Goal: Task Accomplishment & Management: Complete application form

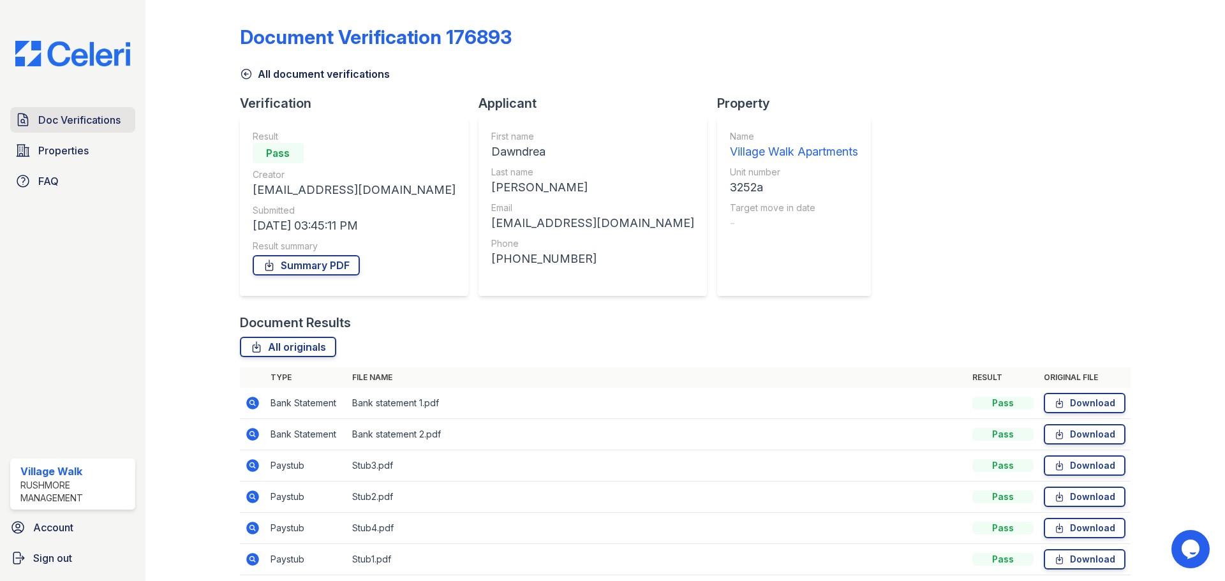
click at [73, 123] on span "Doc Verifications" at bounding box center [79, 119] width 82 height 15
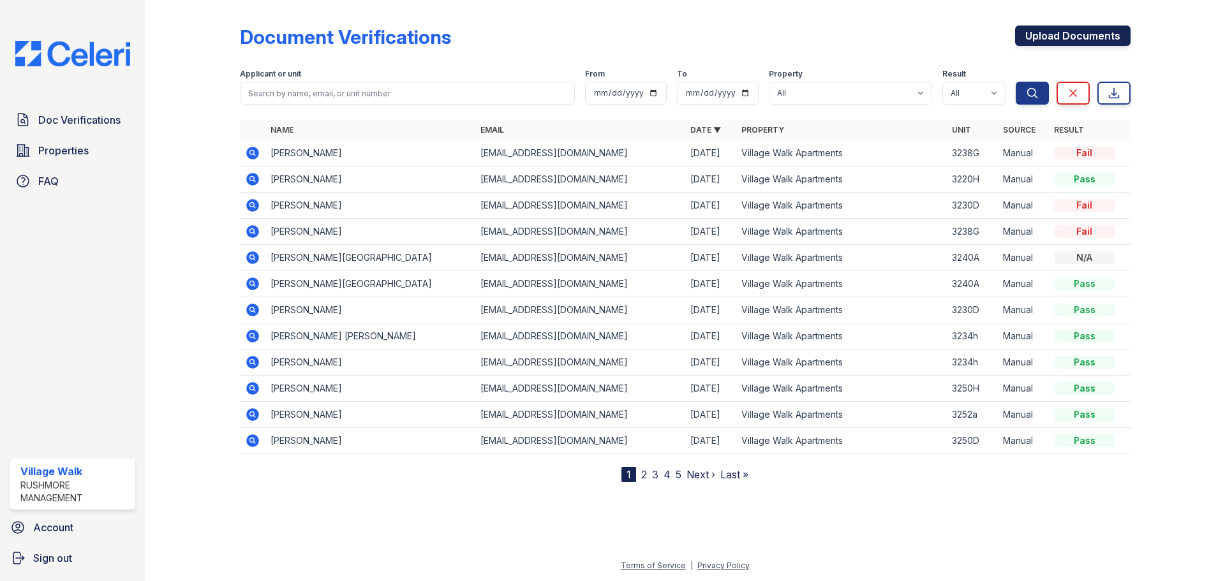
click at [1046, 35] on link "Upload Documents" at bounding box center [1073, 36] width 116 height 20
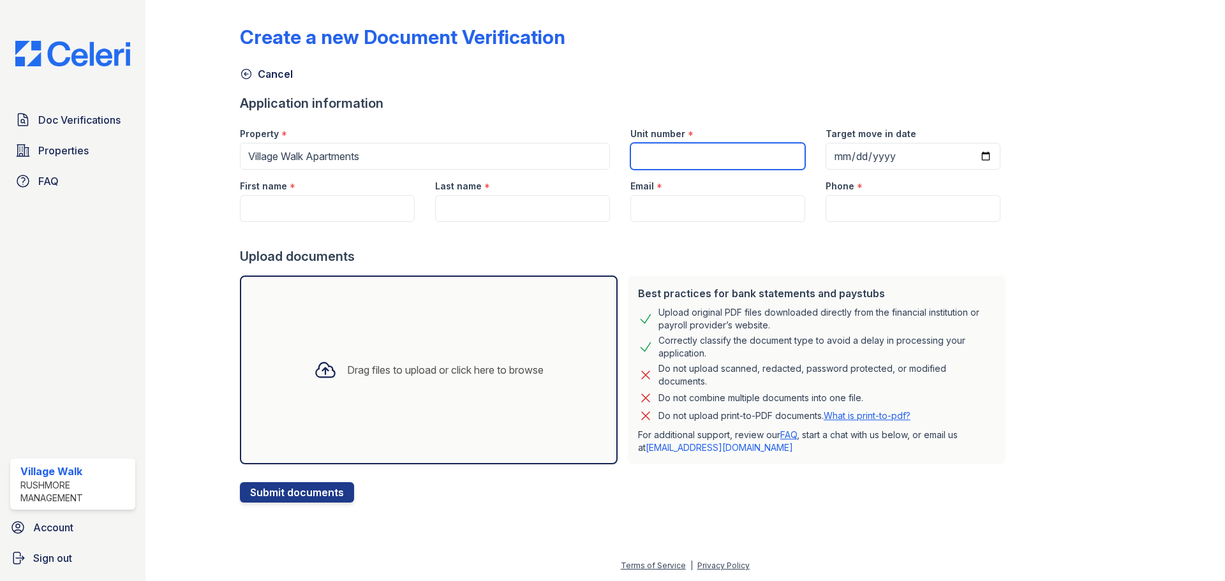
click at [734, 157] on input "Unit number" at bounding box center [718, 156] width 175 height 27
type input "3238G"
click at [971, 154] on input "Target move in date" at bounding box center [913, 156] width 175 height 27
type input "[DATE]"
click at [288, 216] on input "First name" at bounding box center [327, 208] width 175 height 27
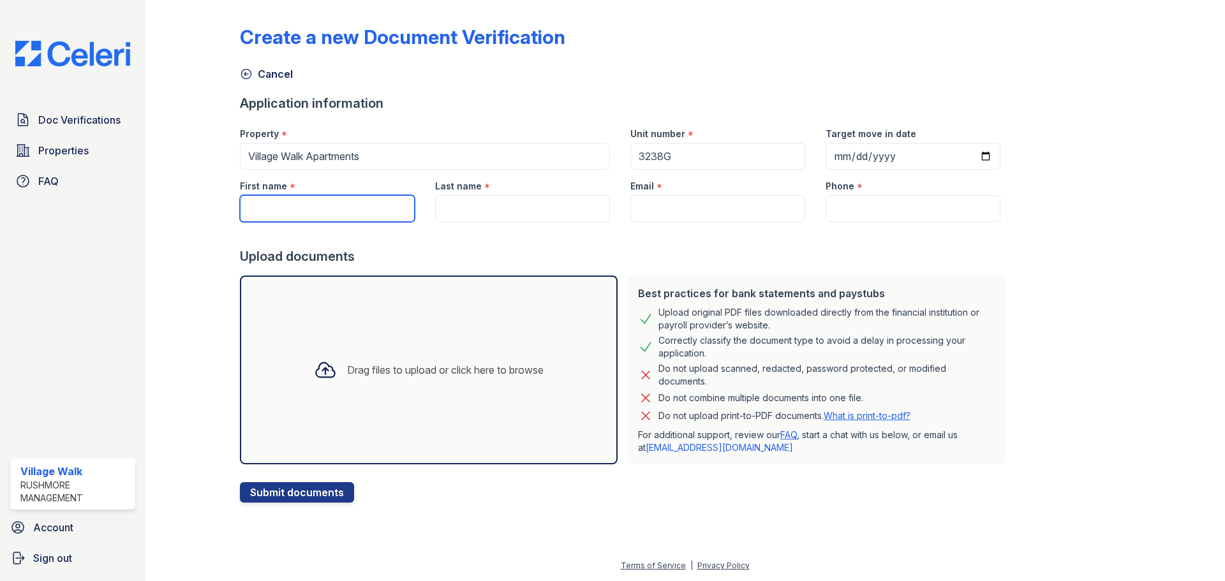
paste input "Ahshawd"
type input "Ahshawd"
click at [548, 220] on input "Last name" at bounding box center [522, 208] width 175 height 27
paste input "[PERSON_NAME]"
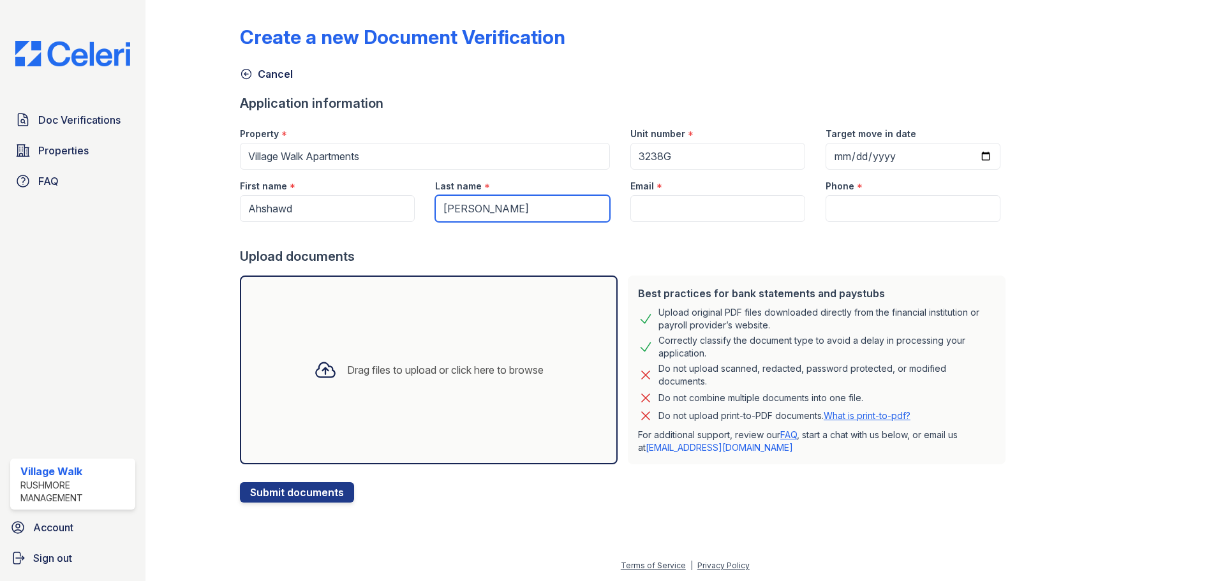
type input "[PERSON_NAME]"
click at [694, 203] on input "Email" at bounding box center [718, 208] width 175 height 27
paste input "[EMAIL_ADDRESS][DOMAIN_NAME]"
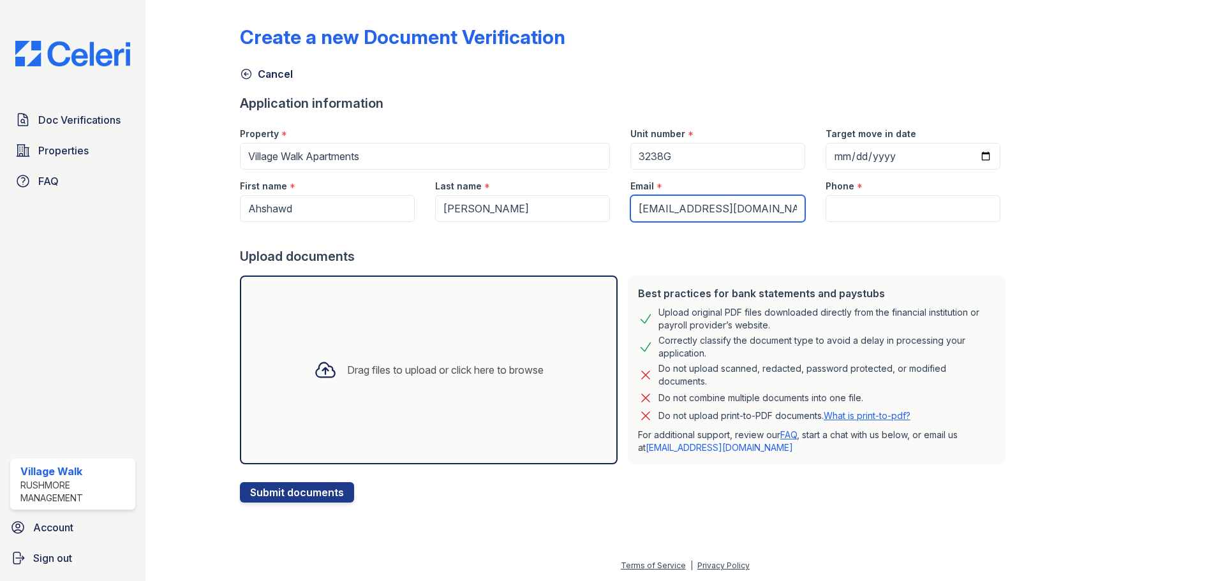
type input "[EMAIL_ADDRESS][DOMAIN_NAME]"
click at [875, 206] on input "Phone" at bounding box center [913, 208] width 175 height 27
paste input "[PHONE_NUMBER]"
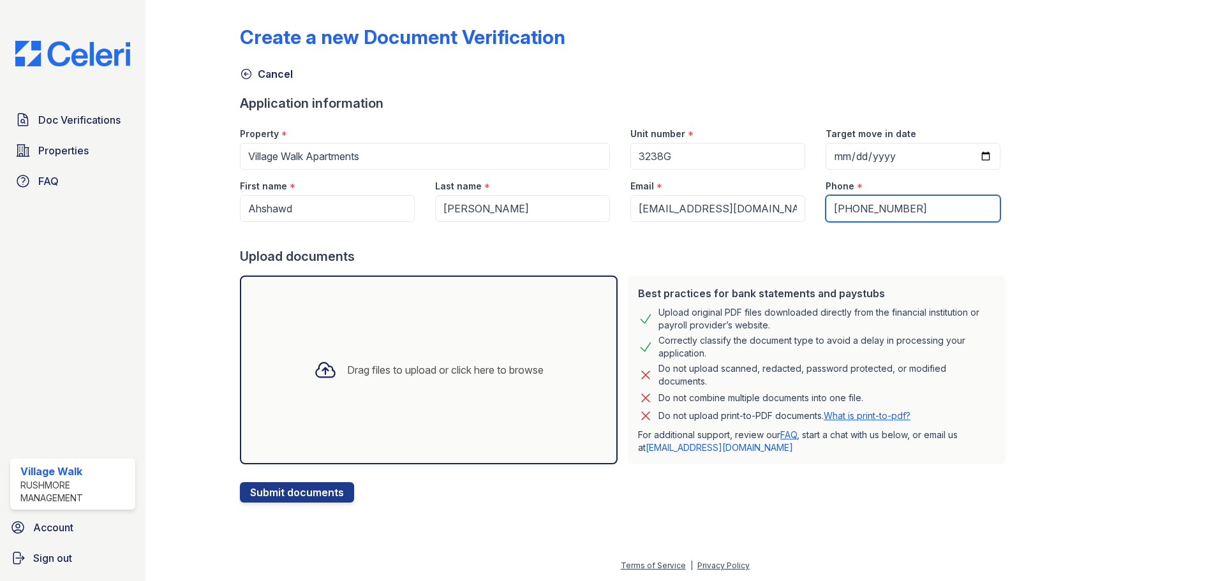
type input "[PHONE_NUMBER]"
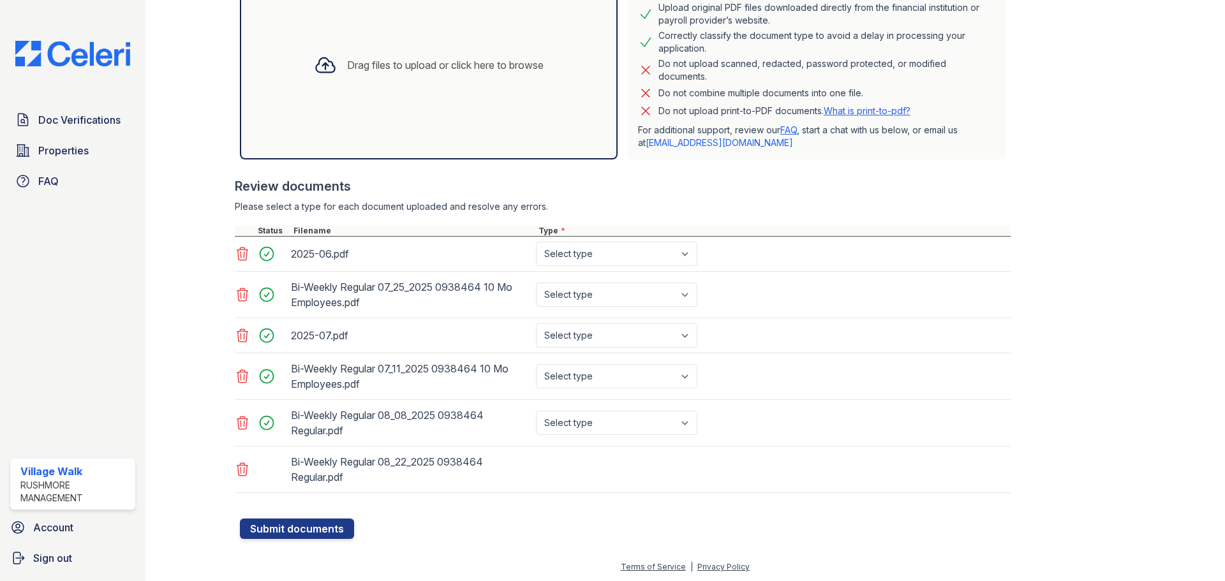
scroll to position [306, 0]
click at [642, 253] on select "Select type Paystub Bank Statement Offer Letter Tax Documents Benefit Award Let…" at bounding box center [616, 253] width 161 height 24
select select "bank_statement"
click at [536, 241] on select "Select type Paystub Bank Statement Offer Letter Tax Documents Benefit Award Let…" at bounding box center [616, 253] width 161 height 24
click at [639, 301] on select "Select type Paystub Bank Statement Offer Letter Tax Documents Benefit Award Let…" at bounding box center [616, 293] width 161 height 24
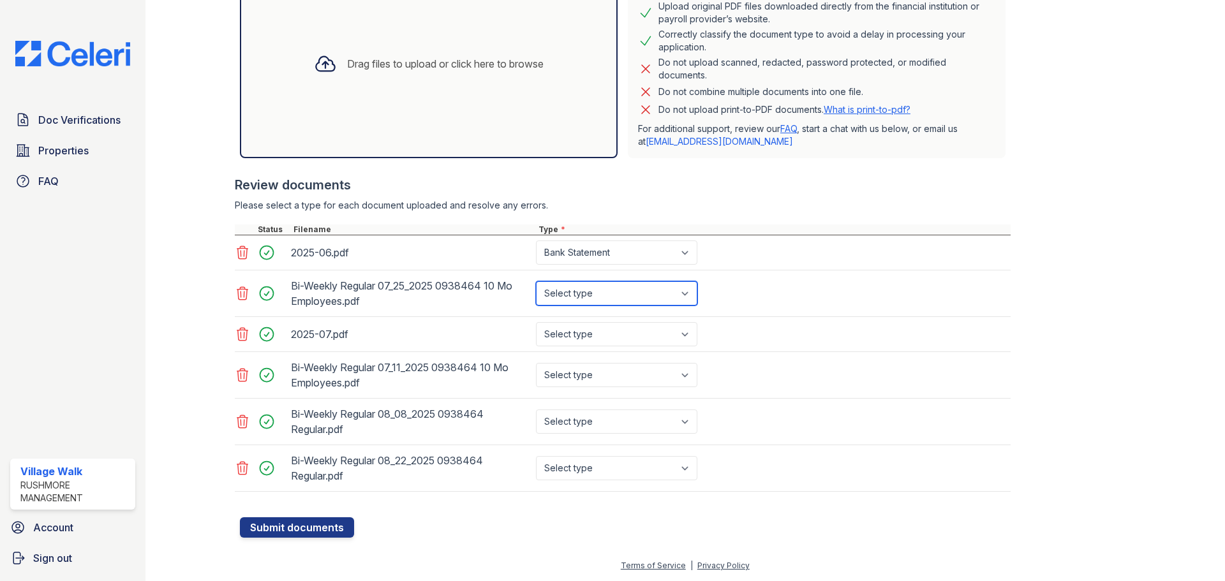
select select "paystub"
click at [536, 281] on select "Select type Paystub Bank Statement Offer Letter Tax Documents Benefit Award Let…" at bounding box center [616, 293] width 161 height 24
click at [610, 333] on select "Select type Paystub Bank Statement Offer Letter Tax Documents Benefit Award Let…" at bounding box center [616, 334] width 161 height 24
select select "bank_statement"
click at [536, 322] on select "Select type Paystub Bank Statement Offer Letter Tax Documents Benefit Award Let…" at bounding box center [616, 334] width 161 height 24
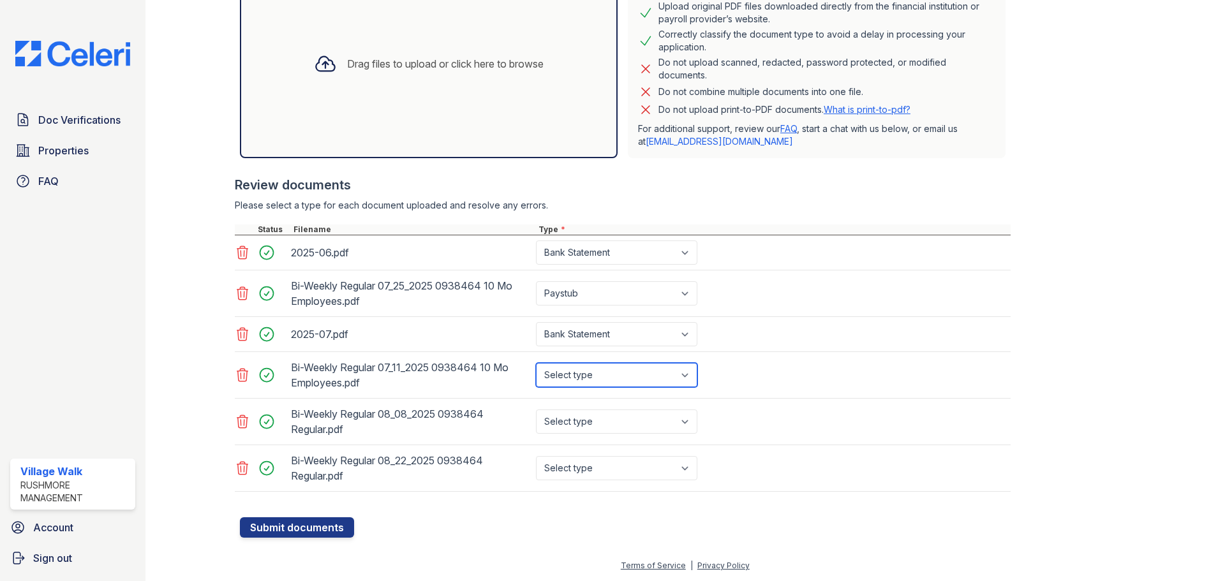
click at [621, 377] on select "Select type Paystub Bank Statement Offer Letter Tax Documents Benefit Award Let…" at bounding box center [616, 375] width 161 height 24
select select "paystub"
click at [536, 363] on select "Select type Paystub Bank Statement Offer Letter Tax Documents Benefit Award Let…" at bounding box center [616, 375] width 161 height 24
click at [610, 418] on select "Select type Paystub Bank Statement Offer Letter Tax Documents Benefit Award Let…" at bounding box center [616, 422] width 161 height 24
select select "paystub"
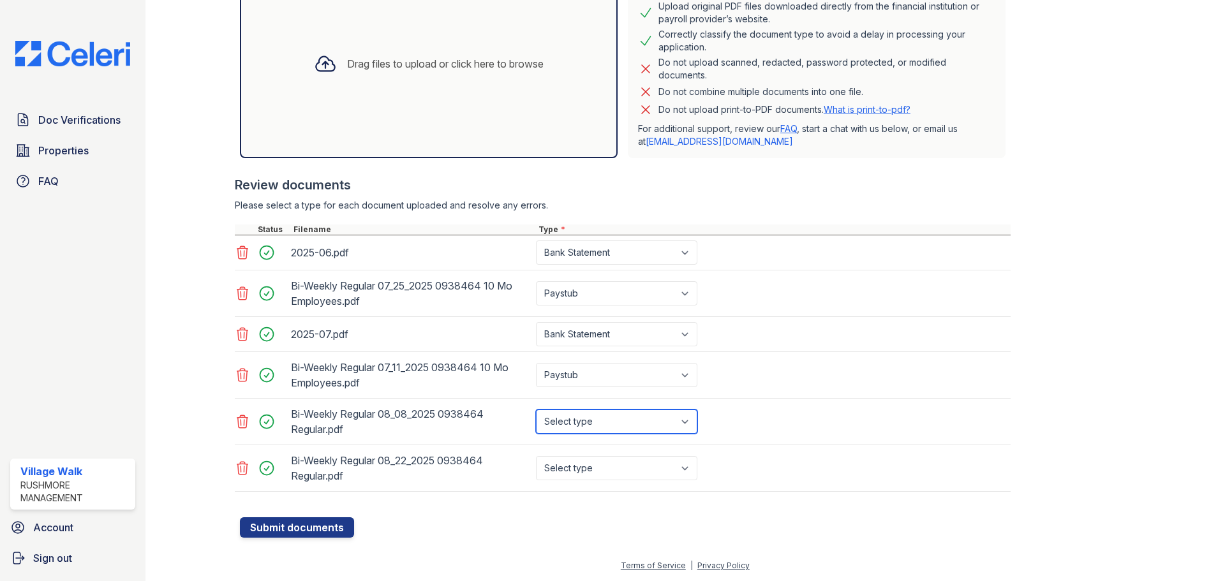
click at [536, 410] on select "Select type Paystub Bank Statement Offer Letter Tax Documents Benefit Award Let…" at bounding box center [616, 422] width 161 height 24
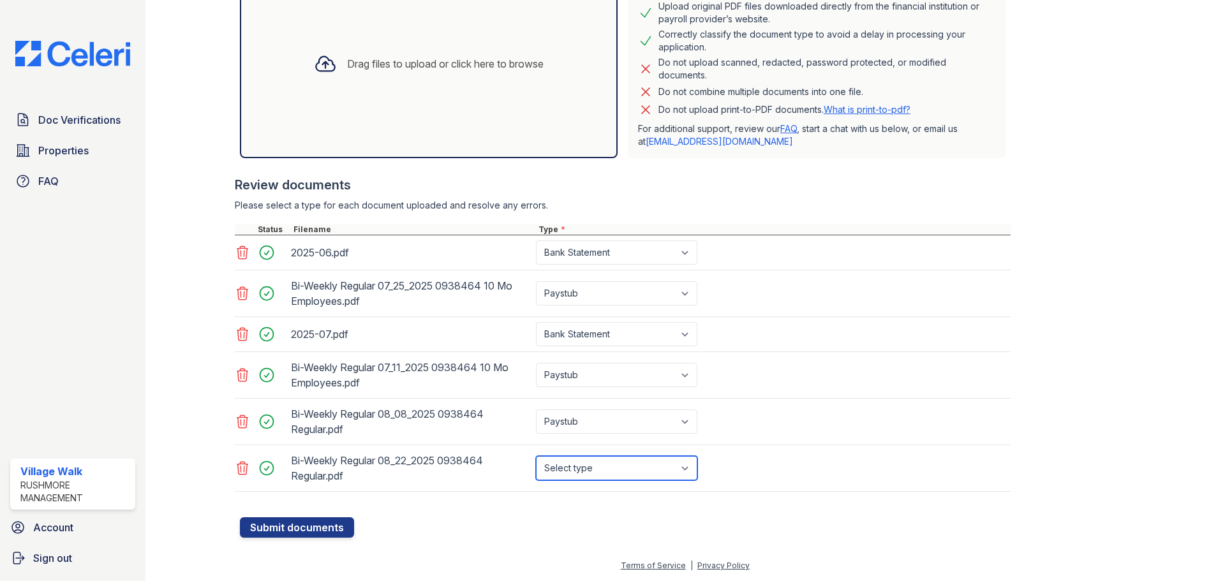
click at [592, 465] on select "Select type Paystub Bank Statement Offer Letter Tax Documents Benefit Award Let…" at bounding box center [616, 468] width 161 height 24
select select "paystub"
click at [536, 456] on select "Select type Paystub Bank Statement Offer Letter Tax Documents Benefit Award Let…" at bounding box center [616, 468] width 161 height 24
click at [306, 531] on button "Submit documents" at bounding box center [297, 528] width 114 height 20
